Goal: Task Accomplishment & Management: Manage account settings

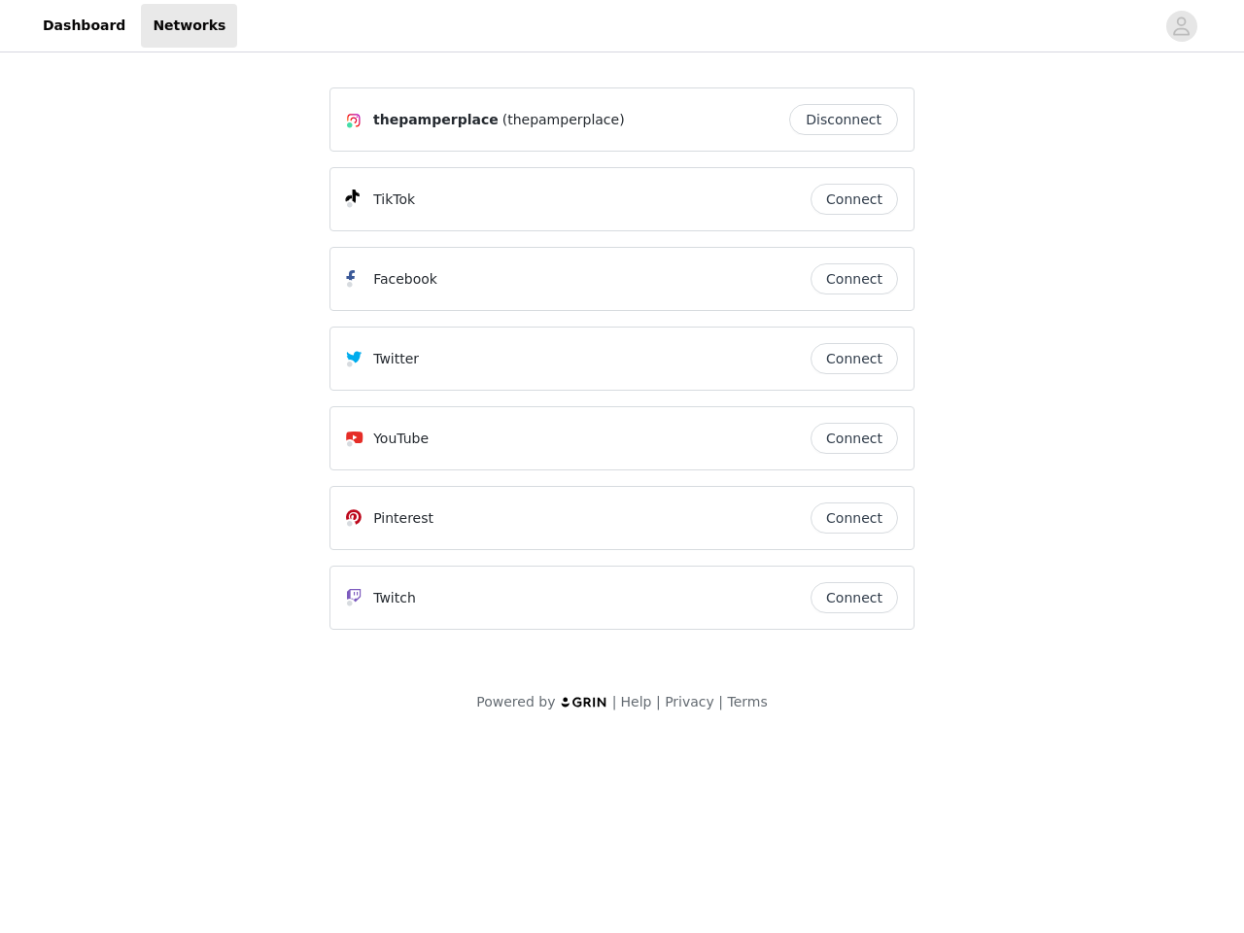
click at [622, 367] on div "Twitter" at bounding box center [578, 358] width 464 height 23
click at [622, 26] on div at bounding box center [695, 26] width 917 height 44
click at [1181, 26] on icon "avatar" at bounding box center [1181, 26] width 18 height 31
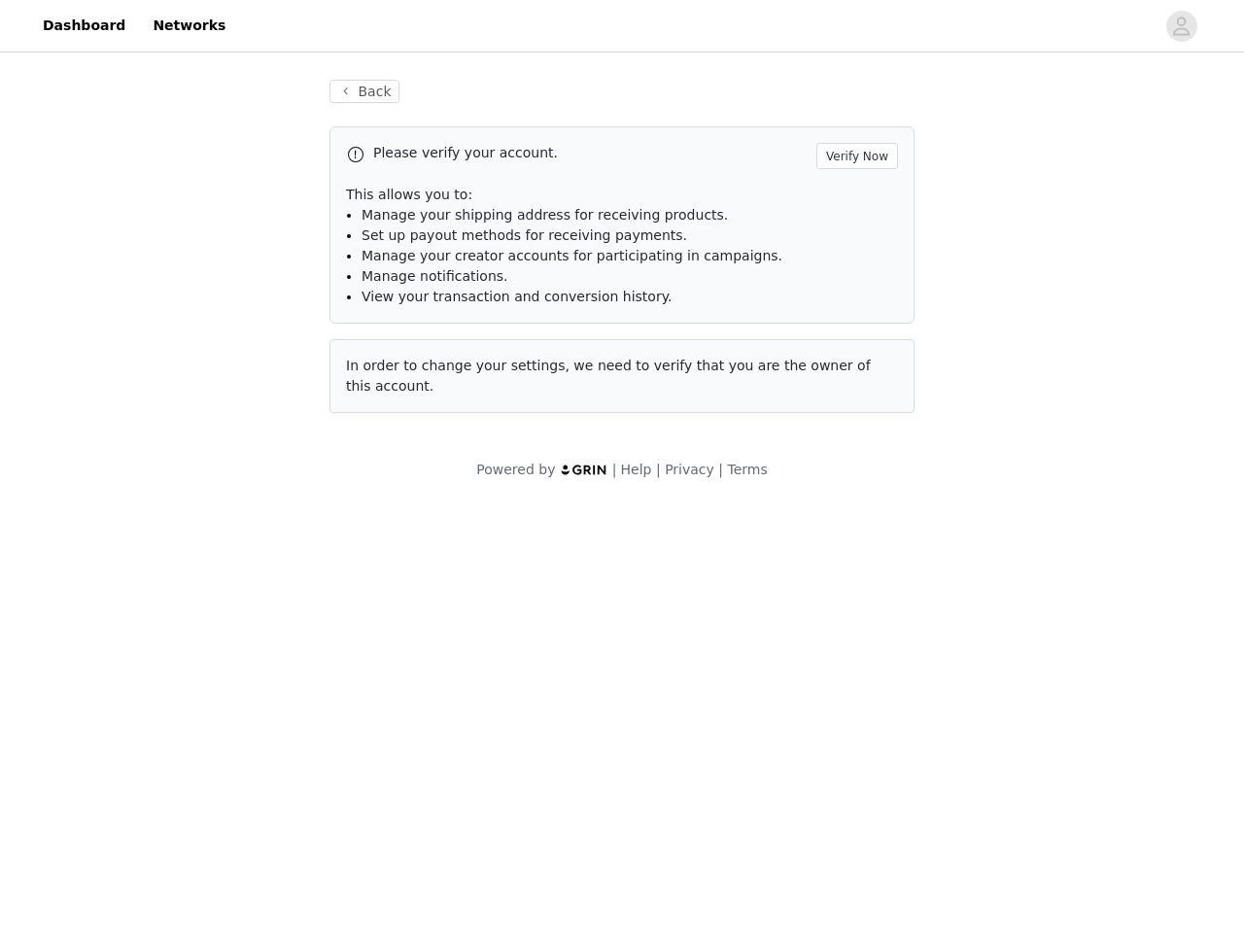
click at [848, 120] on div "Back Please verify your account. Verify Now This allows you to: Manage your shi…" at bounding box center [622, 246] width 632 height 380
click at [854, 199] on p "This allows you to:" at bounding box center [622, 195] width 552 height 20
click at [854, 279] on li "Manage notifications." at bounding box center [629, 276] width 536 height 20
click at [854, 359] on span "In order to change your settings, we need to verify that you are the owner of t…" at bounding box center [608, 376] width 525 height 36
click at [854, 438] on div "Back Please verify your account. Verify Now This allows you to: Manage your shi…" at bounding box center [622, 257] width 632 height 403
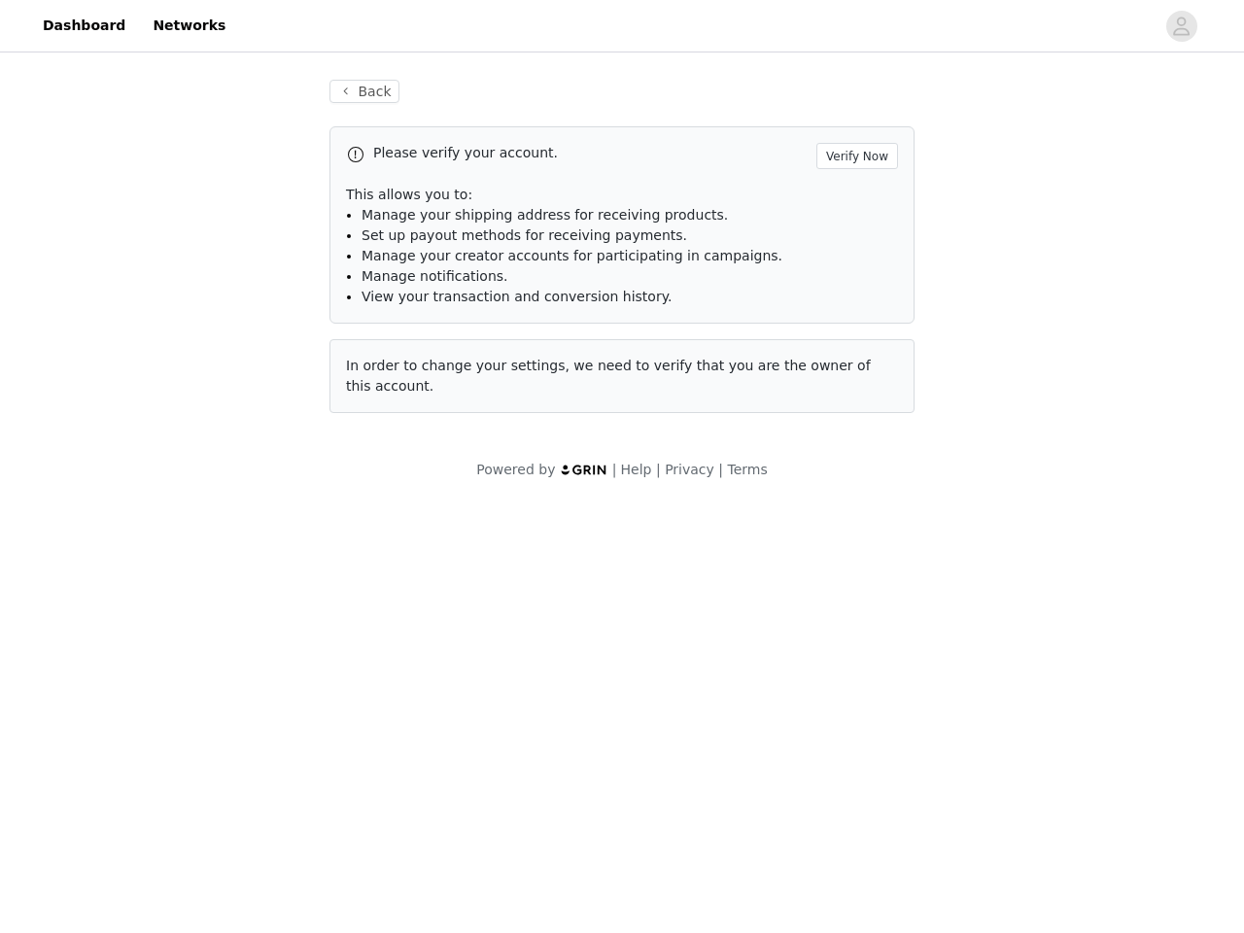
click at [854, 518] on body "Dashboard Networks Back Please verify your account. Verify Now This allows you …" at bounding box center [622, 466] width 1244 height 933
